Goal: Task Accomplishment & Management: Use online tool/utility

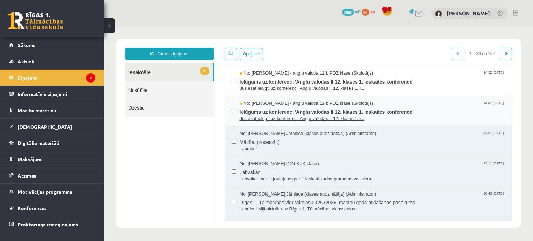
click at [376, 109] on span "Ielūgums uz konferenci 'Angļu valodas II 12. klases 1. ieskaites konference'" at bounding box center [373, 111] width 266 height 9
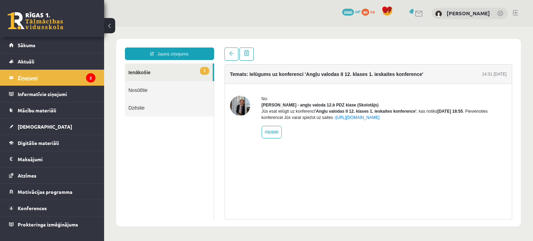
click at [36, 79] on legend "Ziņojumi 2" at bounding box center [57, 78] width 78 height 16
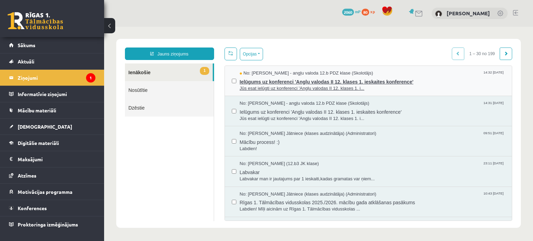
click at [318, 79] on span "Ielūgums uz konferenci 'Angļu valodas II 12. klases 1. ieskaites konference'" at bounding box center [373, 81] width 266 height 9
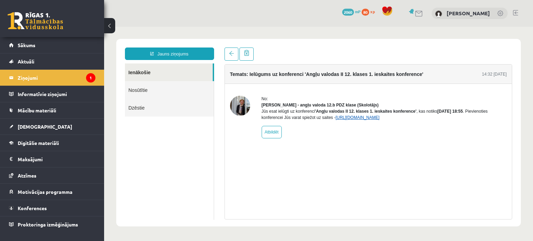
click at [380, 120] on link "[URL][DOMAIN_NAME]" at bounding box center [358, 117] width 44 height 5
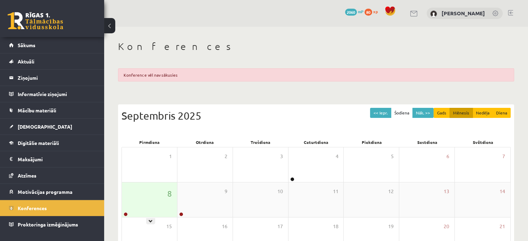
click at [149, 200] on div "8" at bounding box center [149, 200] width 55 height 35
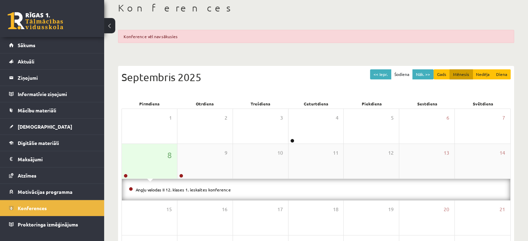
scroll to position [39, 0]
click at [150, 187] on link "Angļu valodas II 12. klases 1. ieskaites konference" at bounding box center [183, 190] width 95 height 6
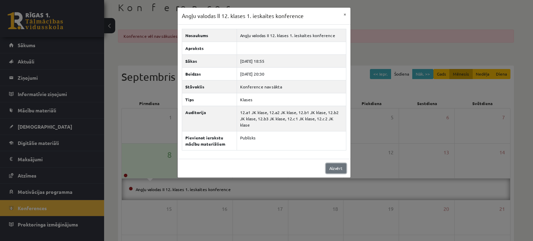
click at [339, 164] on link "Aizvērt" at bounding box center [336, 169] width 20 height 10
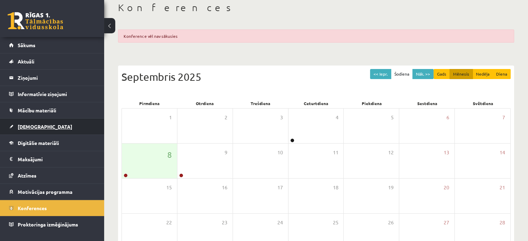
click at [34, 127] on span "[DEMOGRAPHIC_DATA]" at bounding box center [45, 127] width 55 height 6
